Goal: Transaction & Acquisition: Register for event/course

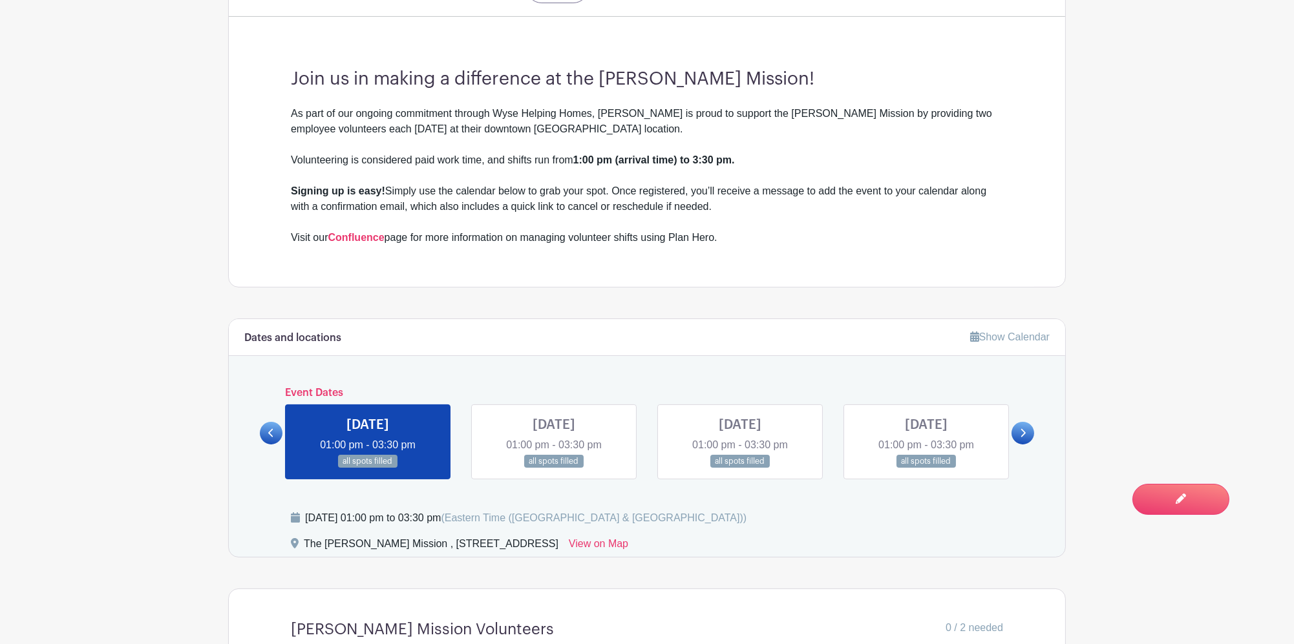
scroll to position [603, 0]
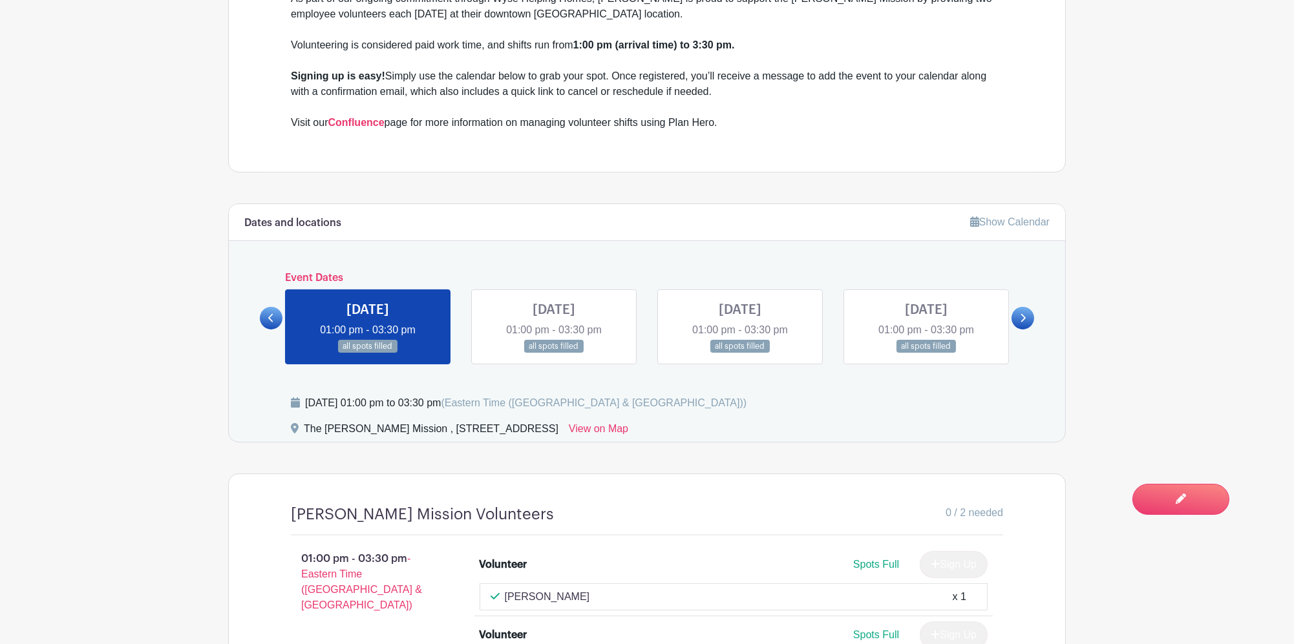
click at [1020, 313] on icon at bounding box center [1023, 318] width 6 height 10
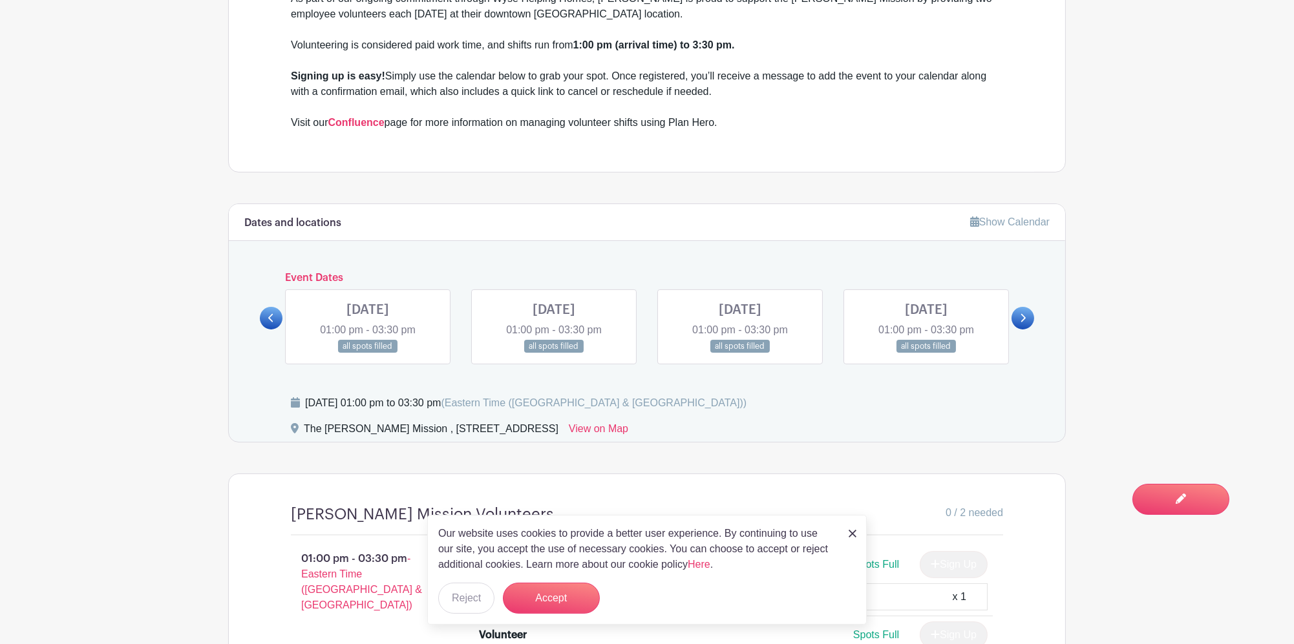
click at [1020, 313] on icon at bounding box center [1023, 318] width 6 height 10
click at [1022, 314] on icon at bounding box center [1023, 318] width 5 height 8
click at [1024, 313] on icon at bounding box center [1023, 318] width 6 height 10
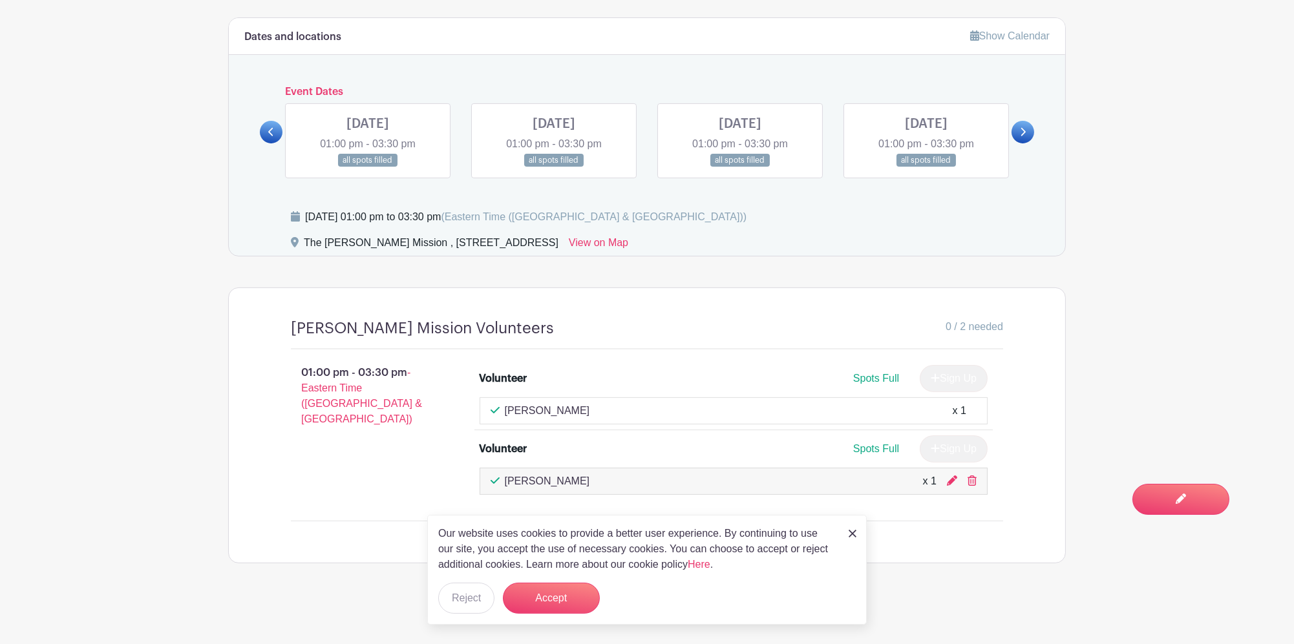
scroll to position [779, 0]
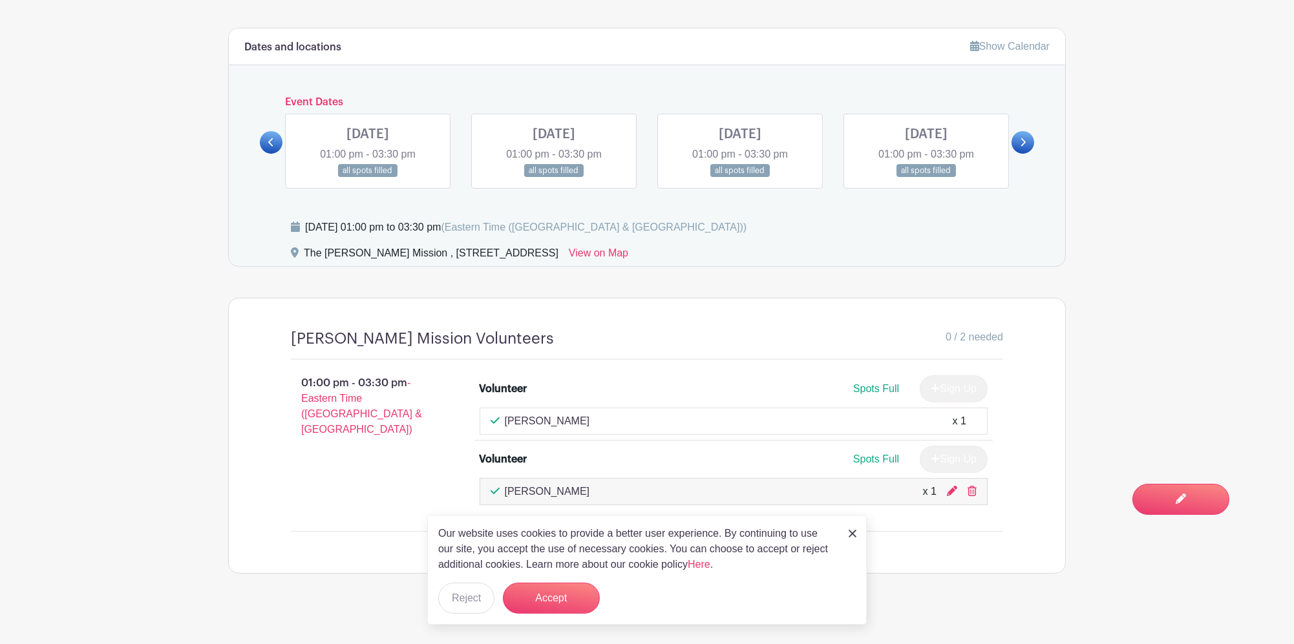
click at [852, 529] on link at bounding box center [852, 533] width 8 height 16
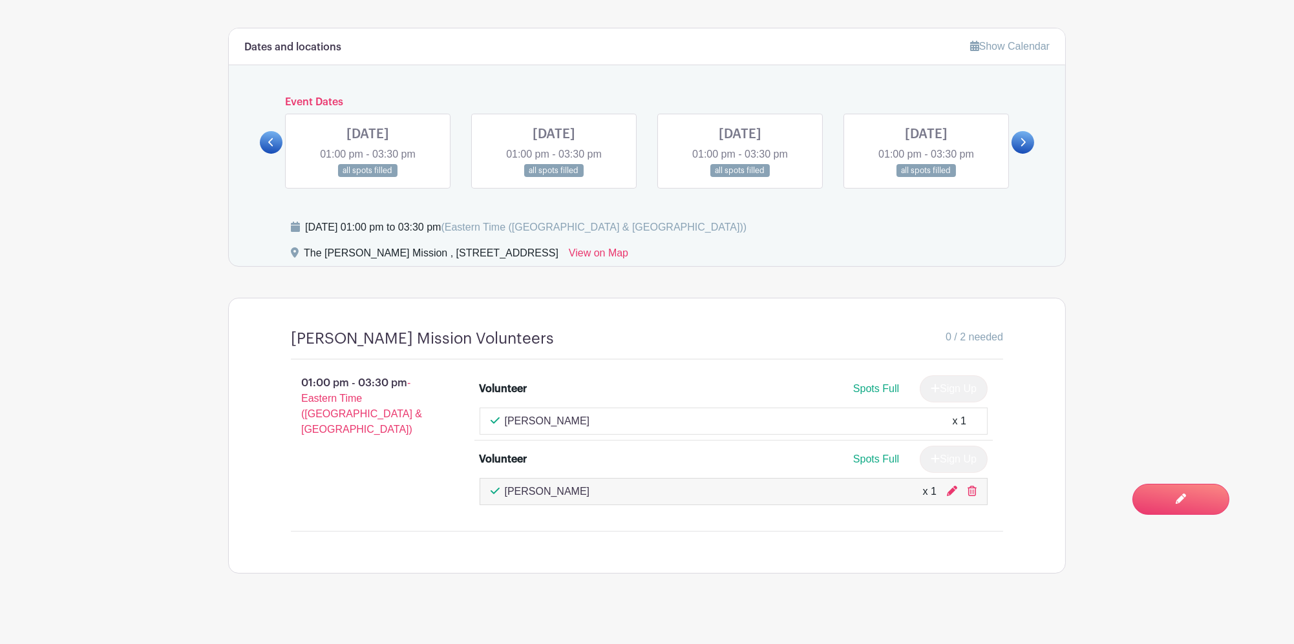
click at [740, 178] on link at bounding box center [740, 178] width 0 height 0
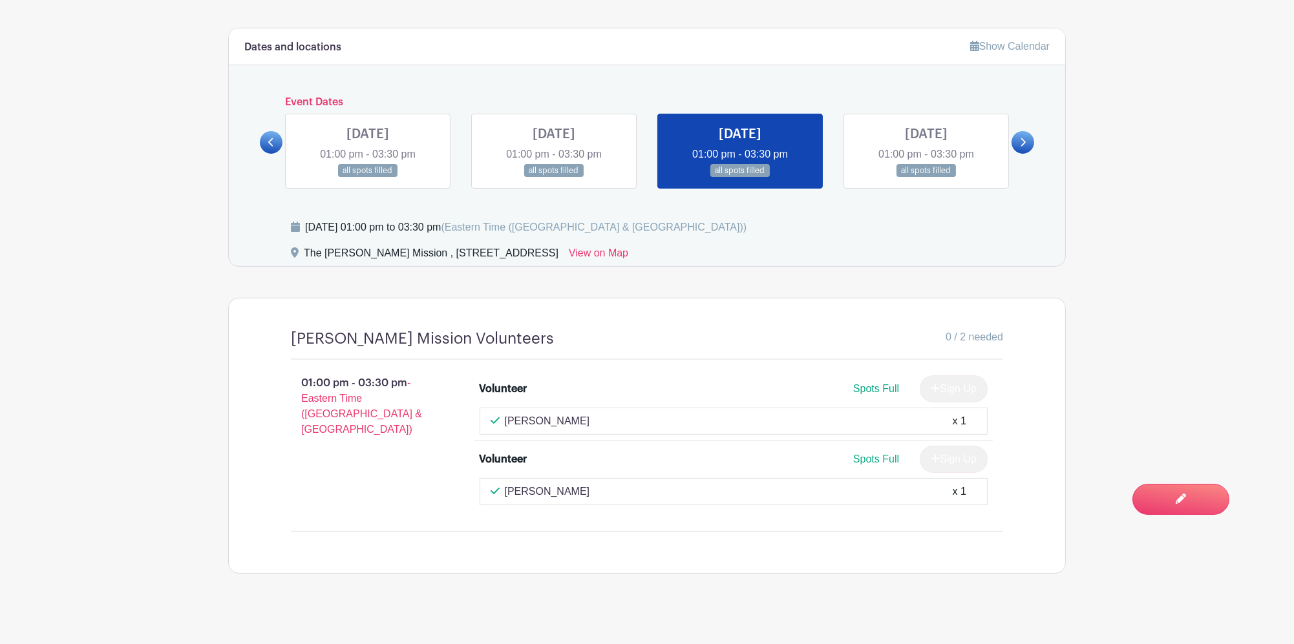
click at [554, 178] on link at bounding box center [554, 178] width 0 height 0
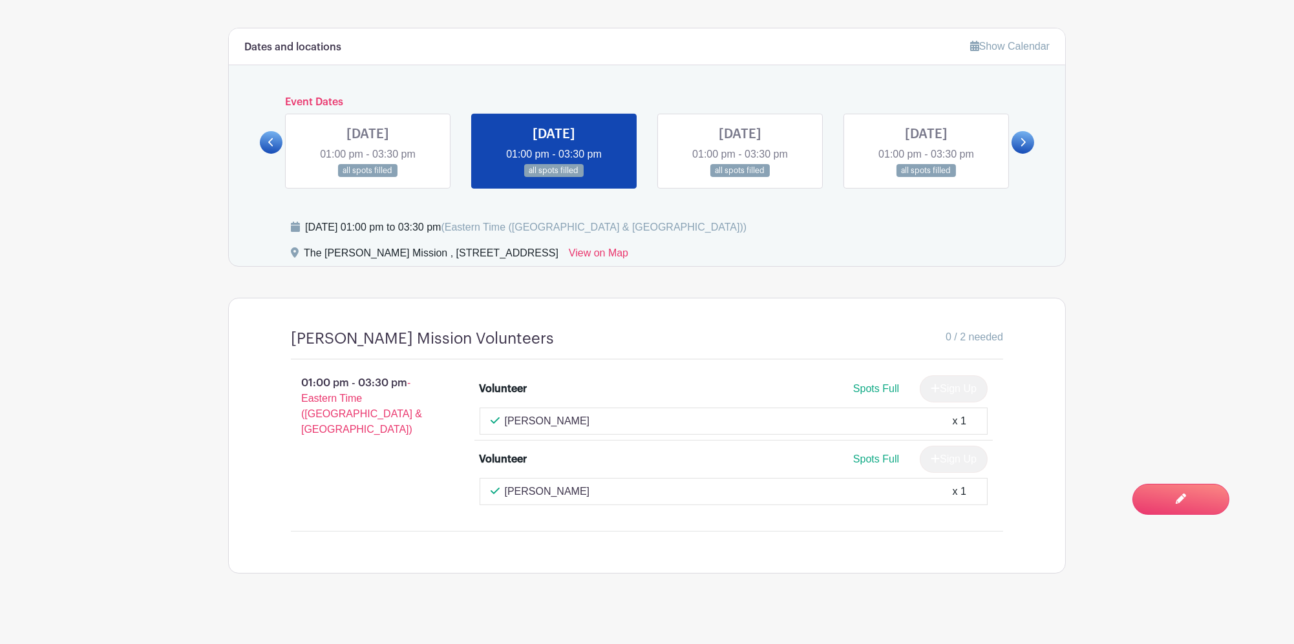
click at [926, 178] on link at bounding box center [926, 178] width 0 height 0
